Goal: Find specific page/section: Find specific page/section

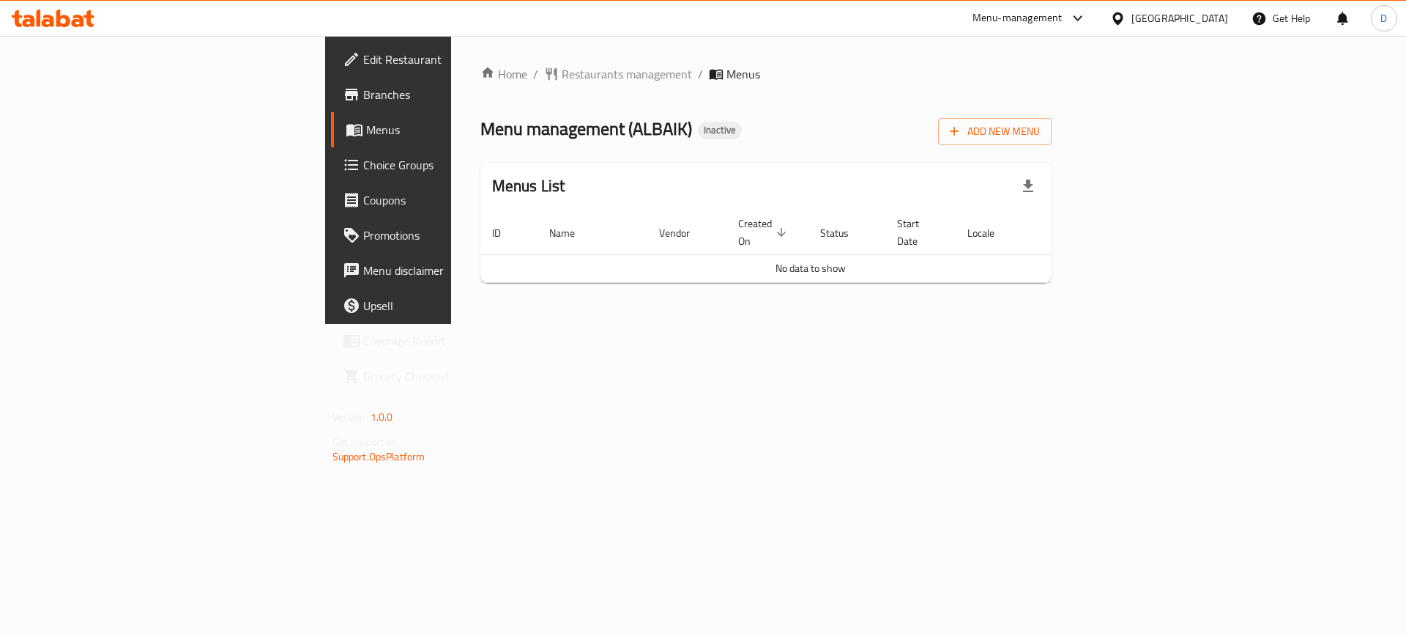
click at [363, 94] on span "Branches" at bounding box center [455, 95] width 185 height 18
click at [481, 267] on div "Home / Restaurants management / Menus Menu management ( ALBAIK ) Inactive Add N…" at bounding box center [767, 179] width 572 height 229
click at [456, 324] on div "Home / Restaurants management / Menus Menu management ( ALBAIK ) Inactive Add N…" at bounding box center [766, 180] width 631 height 288
click at [363, 92] on span "Branches" at bounding box center [455, 95] width 185 height 18
